Goal: Transaction & Acquisition: Purchase product/service

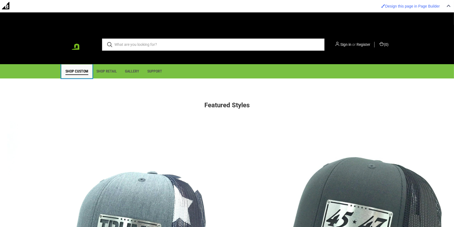
click at [73, 74] on link "Shop Custom" at bounding box center [76, 71] width 31 height 14
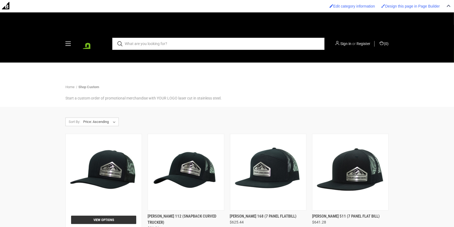
scroll to position [88, 0]
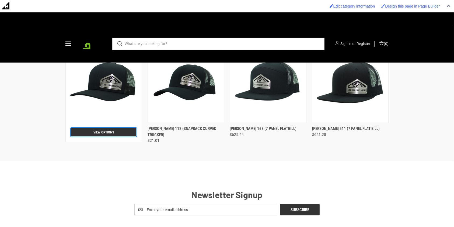
click at [106, 132] on link "View Options" at bounding box center [103, 132] width 65 height 8
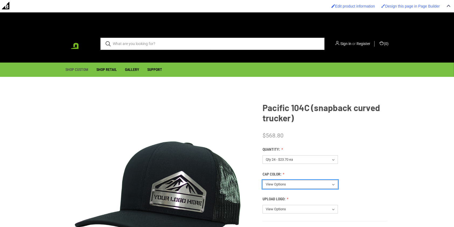
click at [285, 186] on select "View Options Select Cap Color After Checkout" at bounding box center [300, 184] width 75 height 9
select select "216"
click at [263, 180] on select "View Options Select Cap Color After Checkout" at bounding box center [300, 184] width 75 height 9
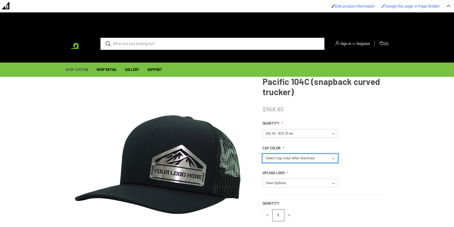
scroll to position [27, 0]
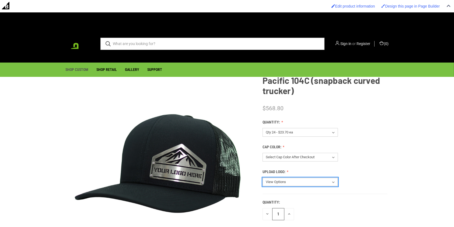
click at [282, 180] on select "View Options Upload Logo After Checkout" at bounding box center [300, 182] width 75 height 9
select select "217"
click at [263, 178] on select "View Options Upload Logo After Checkout" at bounding box center [300, 182] width 75 height 9
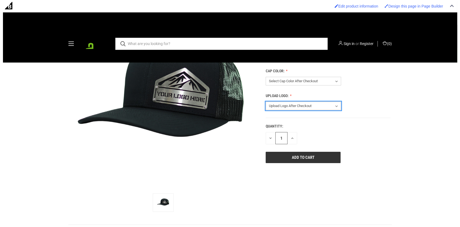
scroll to position [94, 0]
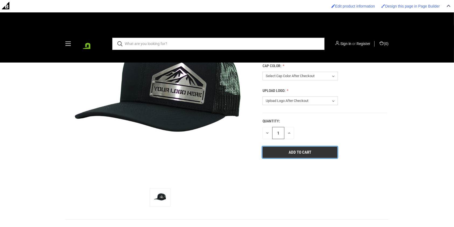
click at [281, 153] on input "Add to Cart" at bounding box center [300, 152] width 75 height 11
type input "Add to Cart"
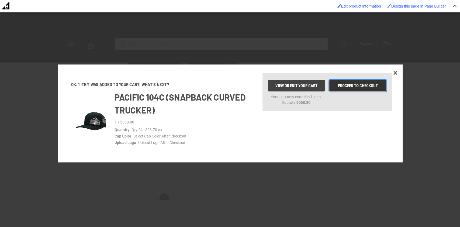
click at [339, 86] on link "Proceed to checkout" at bounding box center [357, 85] width 57 height 11
